Goal: Check status: Check status

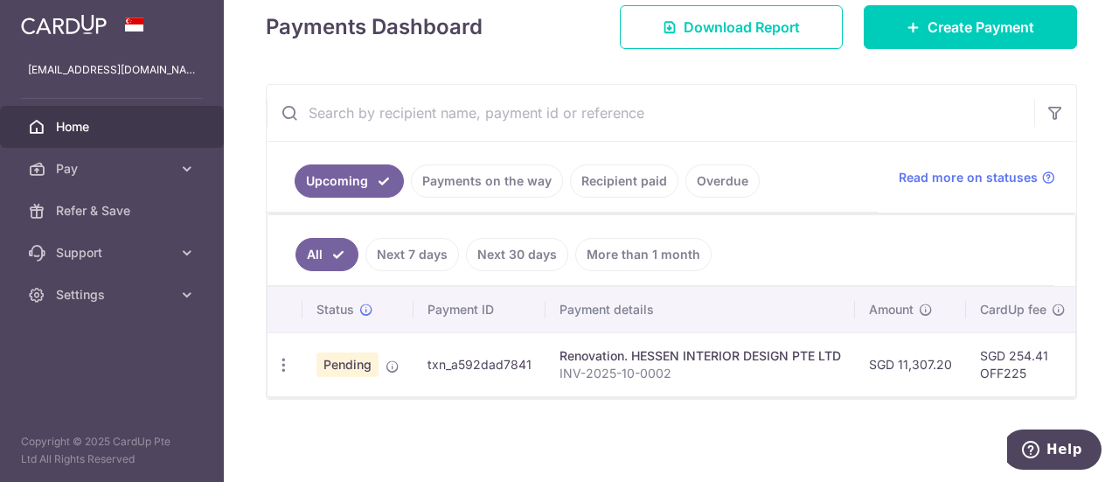
click at [600, 356] on div "Renovation. HESSEN INTERIOR DESIGN PTE LTD" at bounding box center [699, 355] width 281 height 17
drag, startPoint x: 675, startPoint y: 399, endPoint x: 794, endPoint y: 404, distance: 119.0
click at [794, 404] on div "× Pause Schedule Pause all future payments in this series Pause just this one p…" at bounding box center [671, 241] width 895 height 482
drag, startPoint x: 729, startPoint y: 399, endPoint x: 754, endPoint y: 401, distance: 24.5
click at [730, 398] on div "× Pause Schedule Pause all future payments in this series Pause just this one p…" at bounding box center [671, 241] width 895 height 482
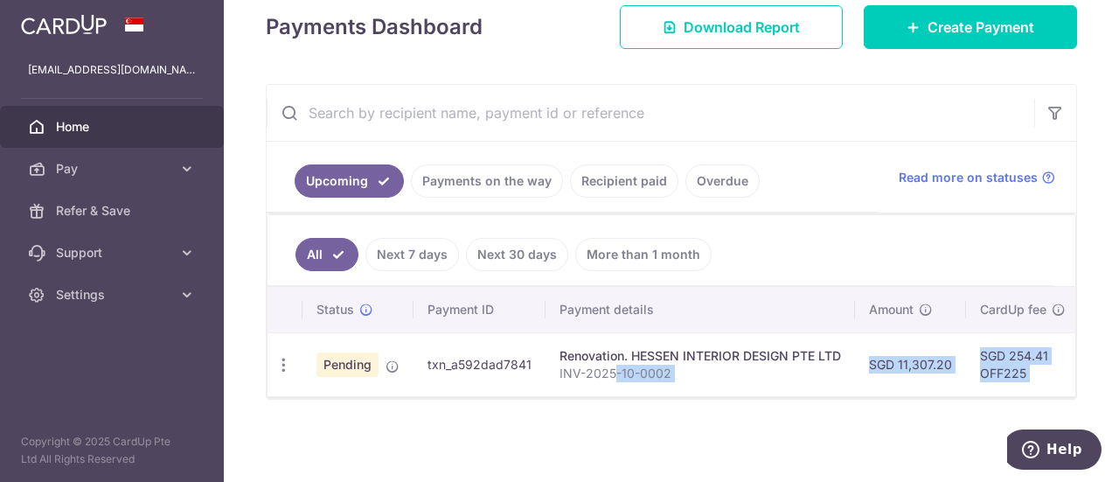
click at [733, 365] on p "INV-2025-10-0002" at bounding box center [699, 373] width 281 height 17
click at [713, 347] on div "Renovation. HESSEN INTERIOR DESIGN PTE LTD" at bounding box center [699, 355] width 281 height 17
click at [742, 386] on td "Renovation. HESSEN INTERIOR DESIGN PTE LTD INV-2025-10-0002" at bounding box center [699, 364] width 309 height 64
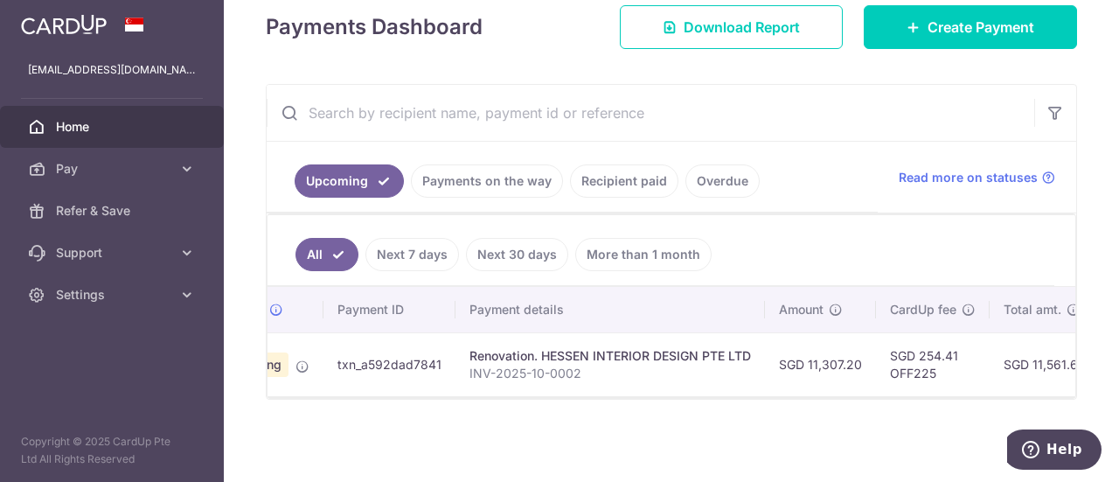
scroll to position [0, 89]
click at [582, 439] on div "× Pause Schedule Pause all future payments in this series Pause just this one p…" at bounding box center [671, 241] width 895 height 482
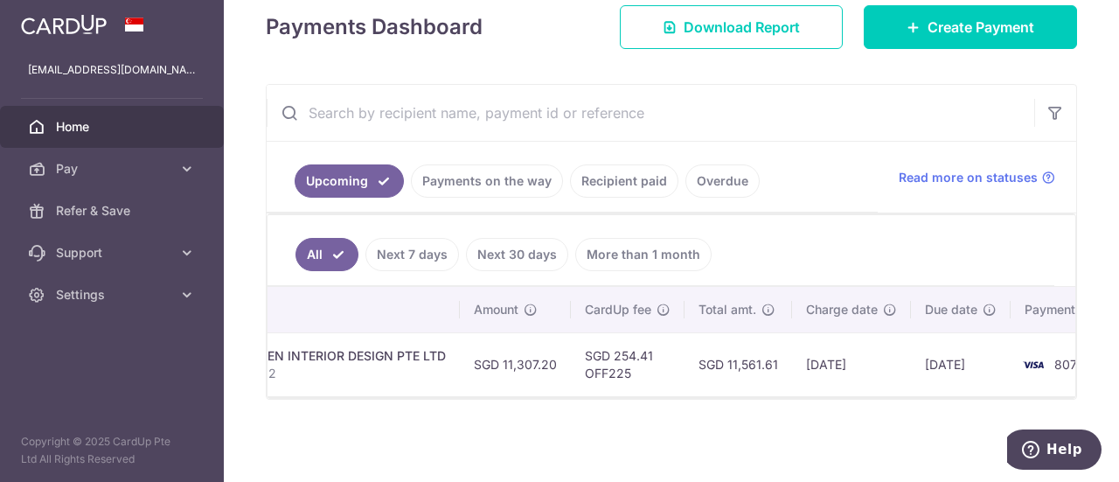
scroll to position [0, 460]
